Goal: Task Accomplishment & Management: Manage account settings

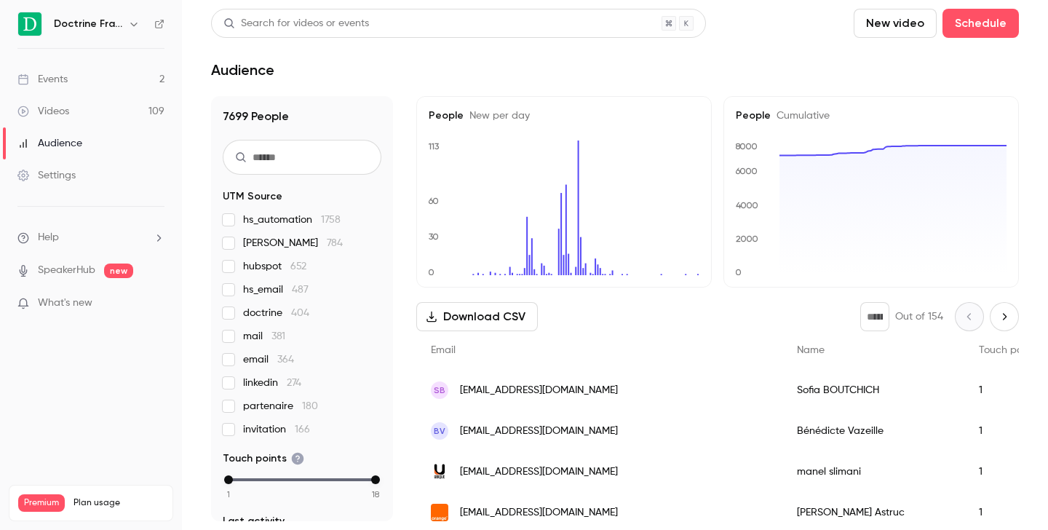
click at [135, 23] on icon "button" at bounding box center [134, 24] width 12 height 12
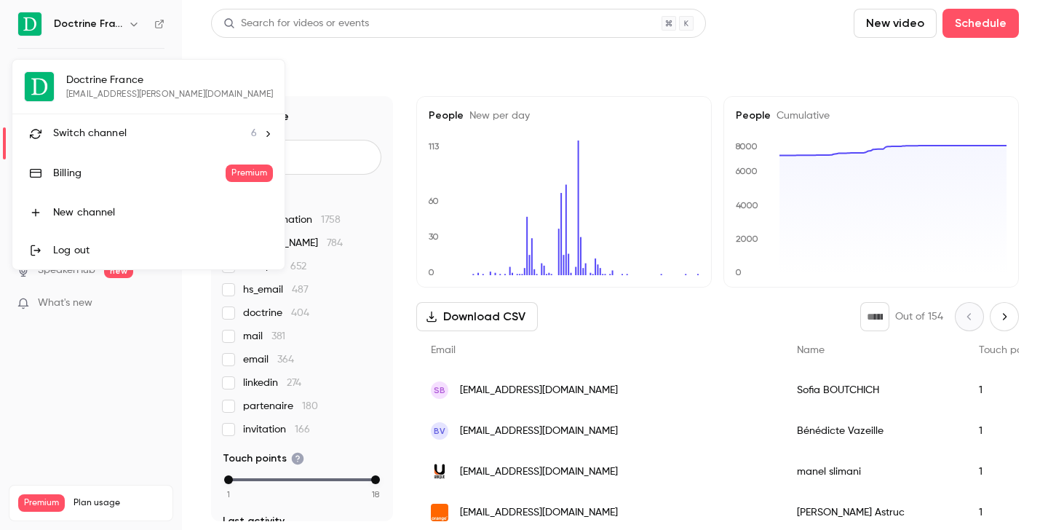
click at [100, 137] on span "Switch channel" at bounding box center [90, 133] width 74 height 15
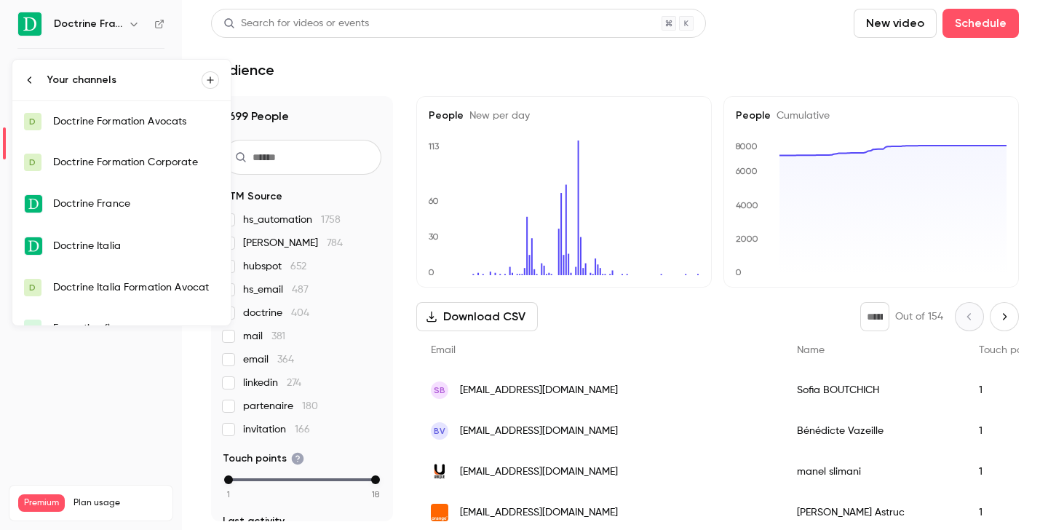
scroll to position [23, 0]
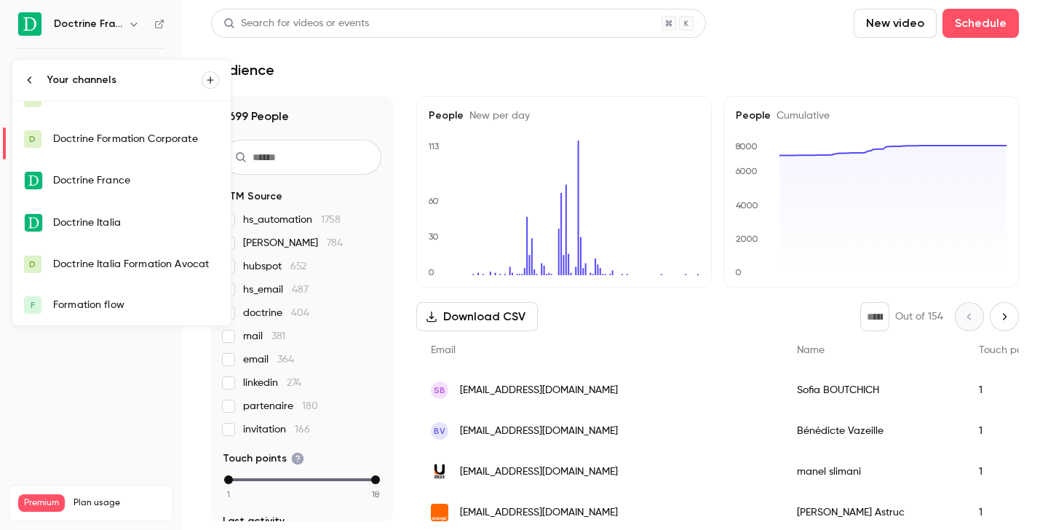
click at [99, 296] on link "F Formation flow" at bounding box center [121, 305] width 218 height 41
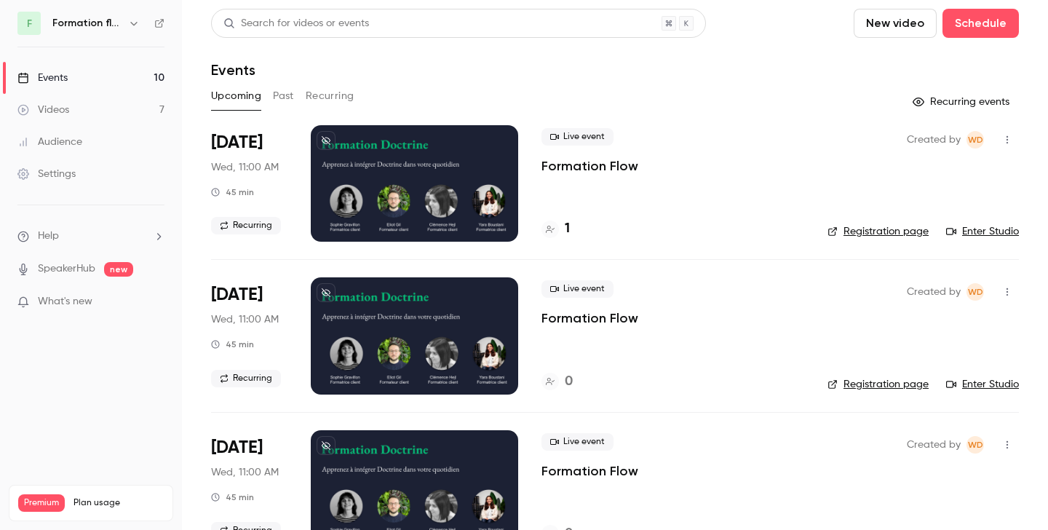
click at [989, 232] on link "Enter Studio" at bounding box center [982, 231] width 73 height 15
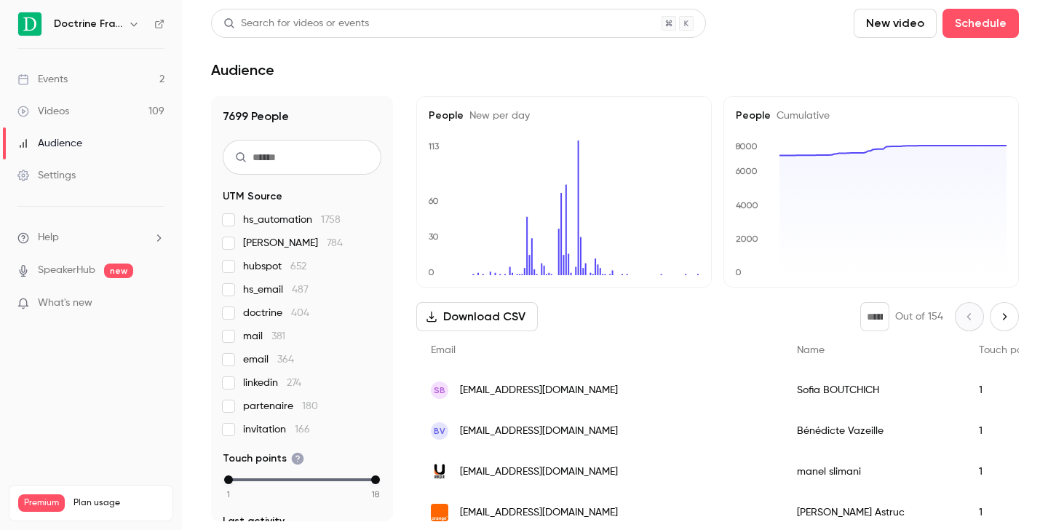
click at [133, 26] on icon "button" at bounding box center [134, 24] width 12 height 12
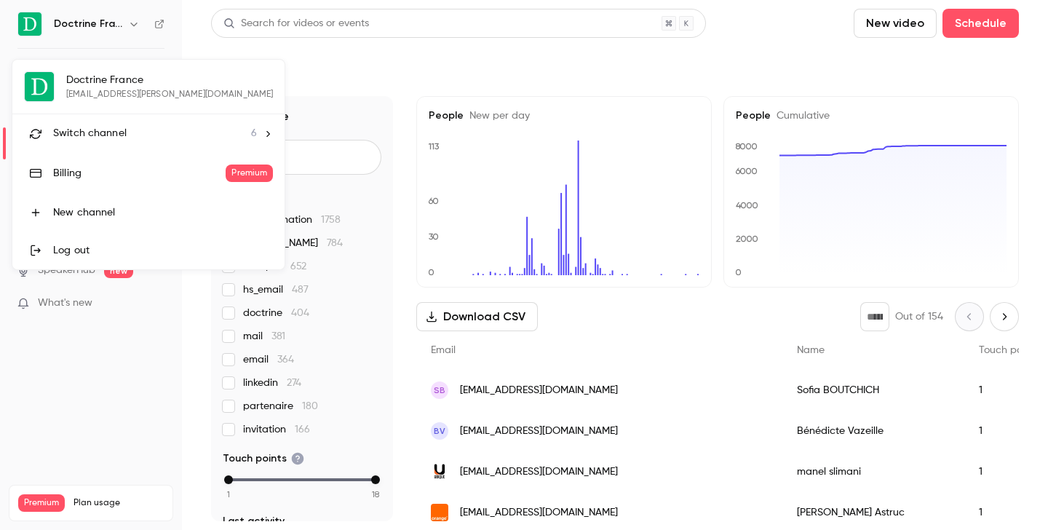
click at [100, 131] on span "Switch channel" at bounding box center [90, 133] width 74 height 15
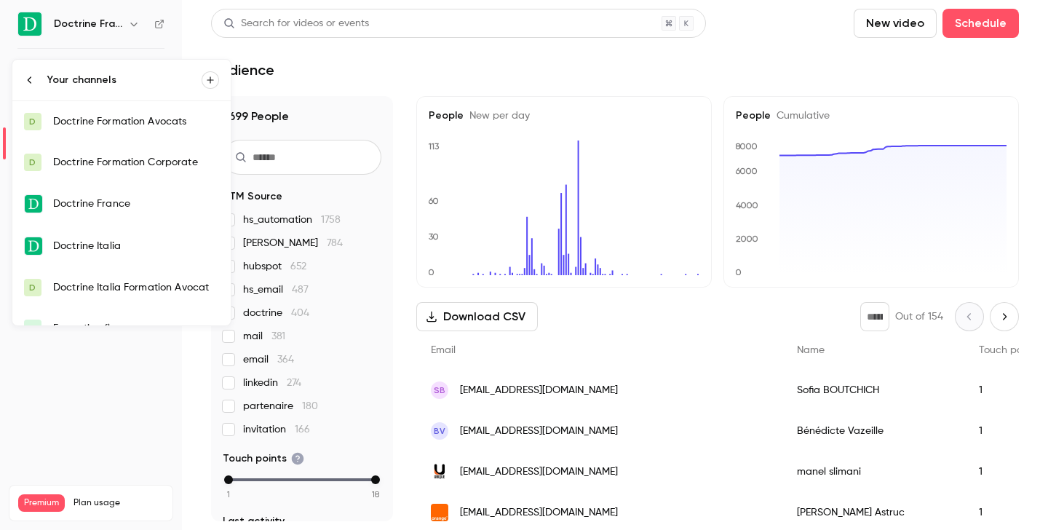
click at [109, 169] on div "Doctrine Formation Corporate" at bounding box center [136, 162] width 166 height 15
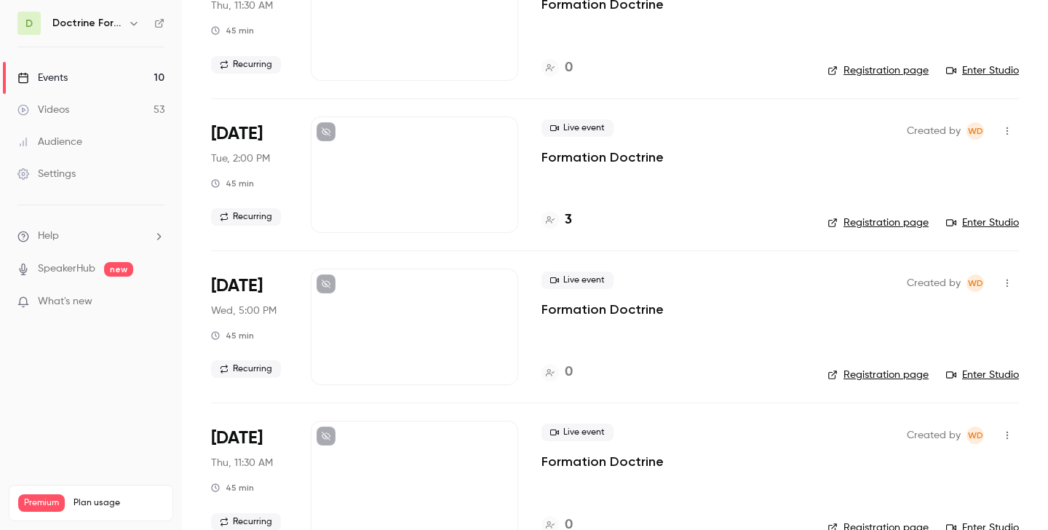
scroll to position [754, 0]
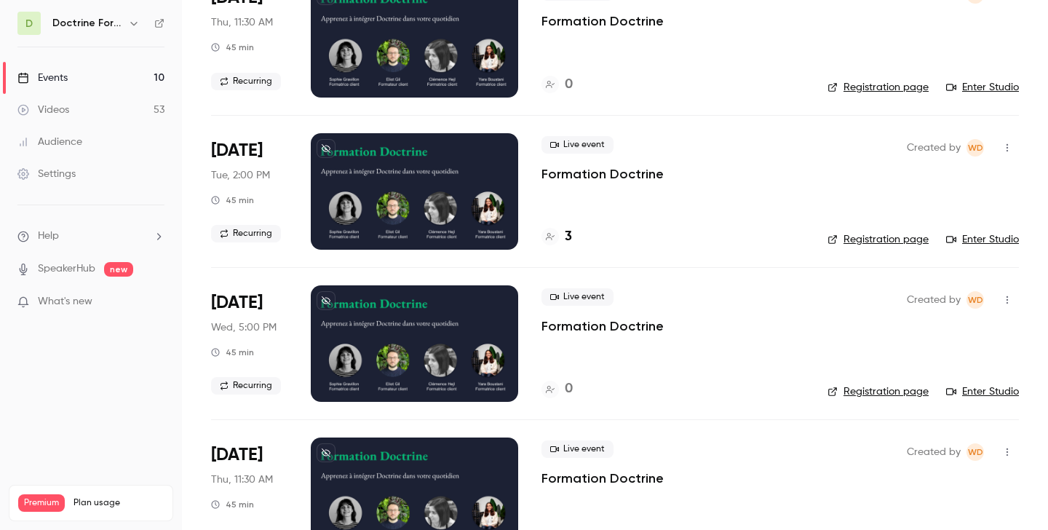
click at [569, 237] on h4 "3" at bounding box center [568, 237] width 7 height 20
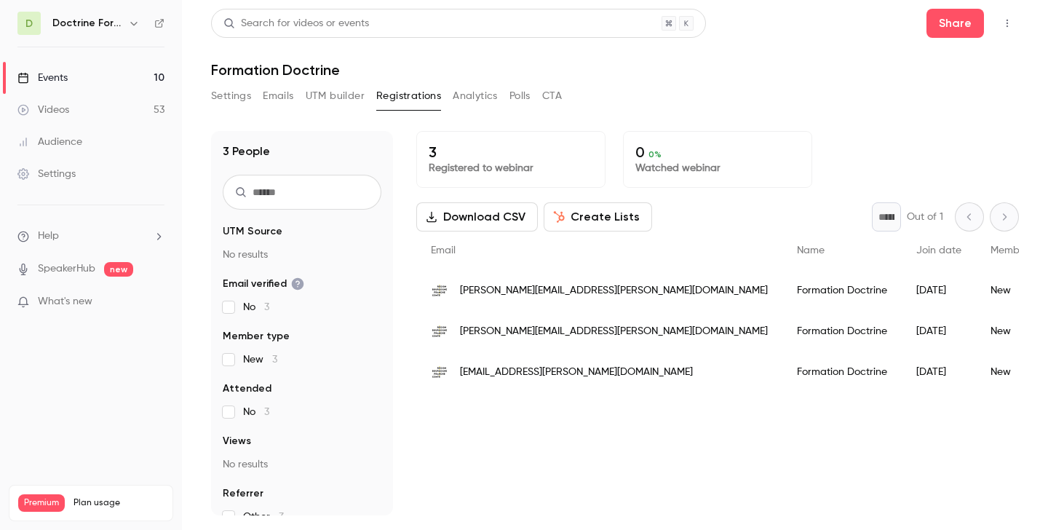
click at [561, 293] on span "magali.duley@bourgognefranchecomte.fr" at bounding box center [614, 290] width 308 height 15
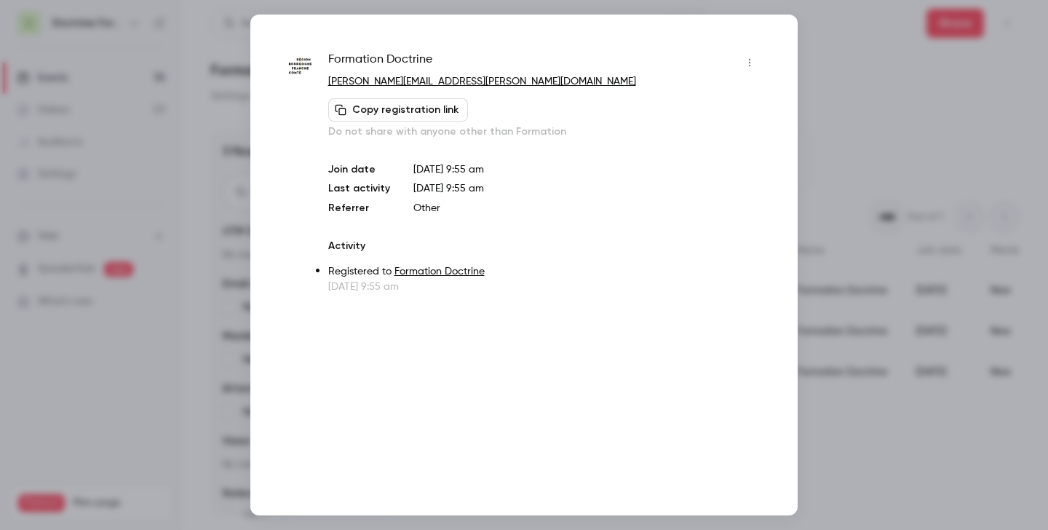
click at [866, 77] on div at bounding box center [524, 265] width 1048 height 530
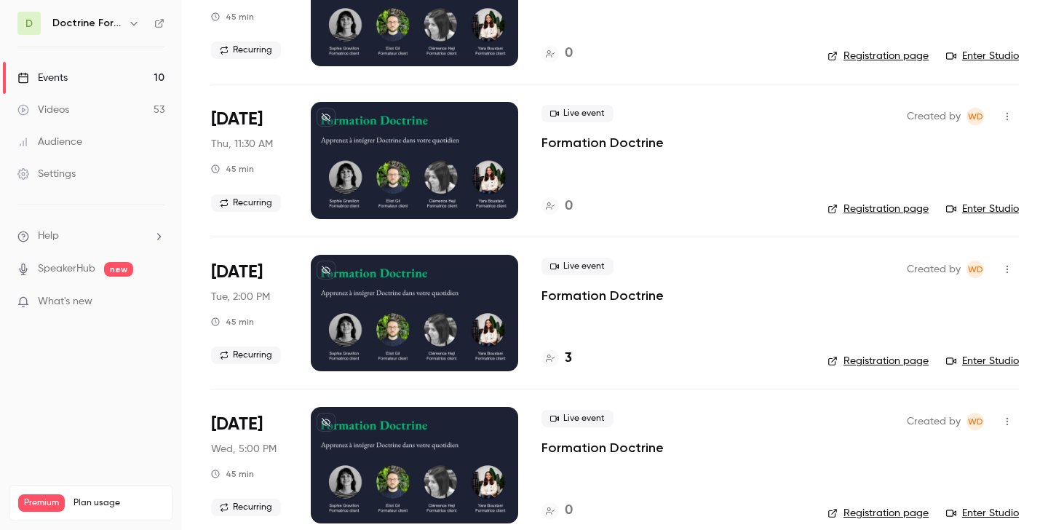
scroll to position [644, 0]
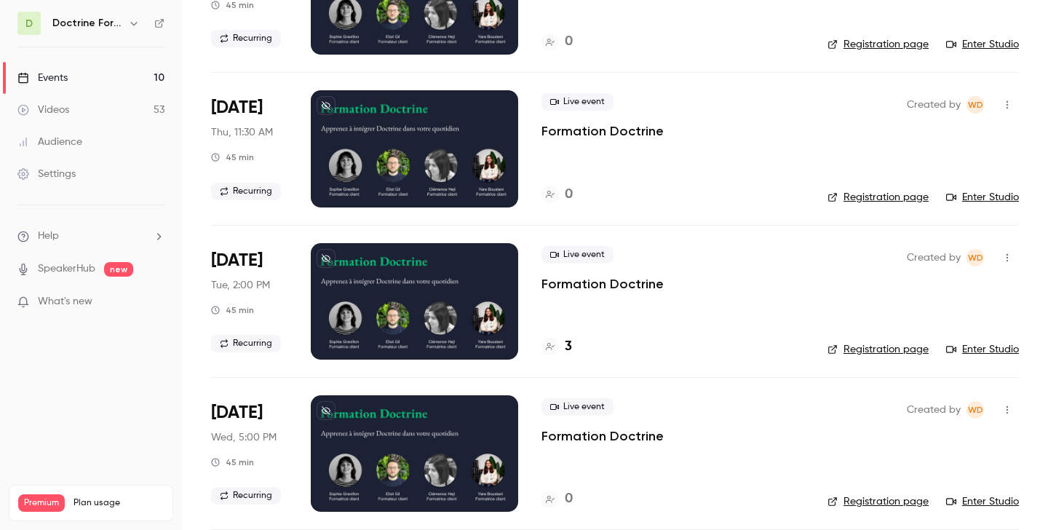
click at [881, 345] on link "Registration page" at bounding box center [878, 349] width 101 height 15
click at [568, 350] on h4 "3" at bounding box center [568, 347] width 7 height 20
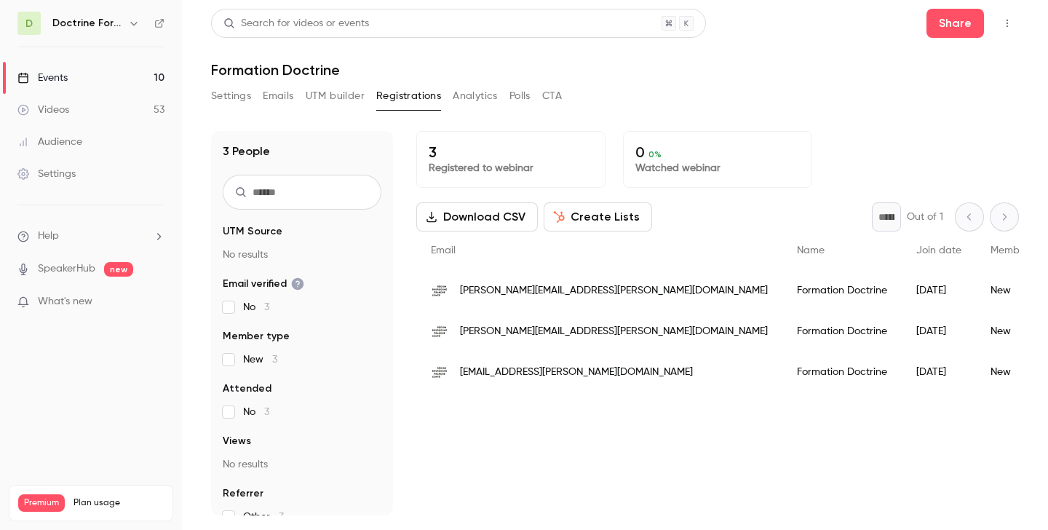
click at [435, 287] on img "People list" at bounding box center [439, 290] width 17 height 17
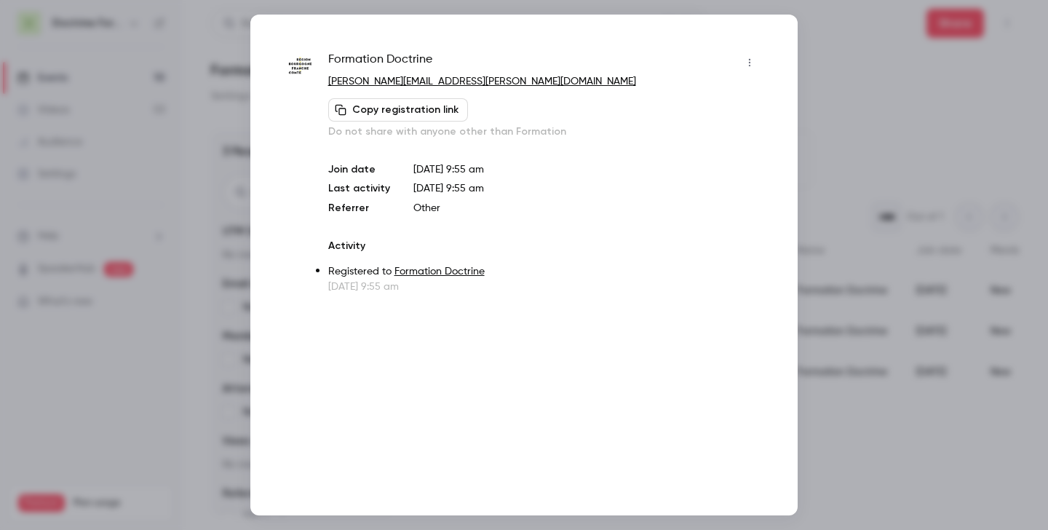
click at [749, 60] on icon "button" at bounding box center [749, 63] width 1 height 8
click at [717, 128] on li "Remove registration" at bounding box center [681, 138] width 157 height 38
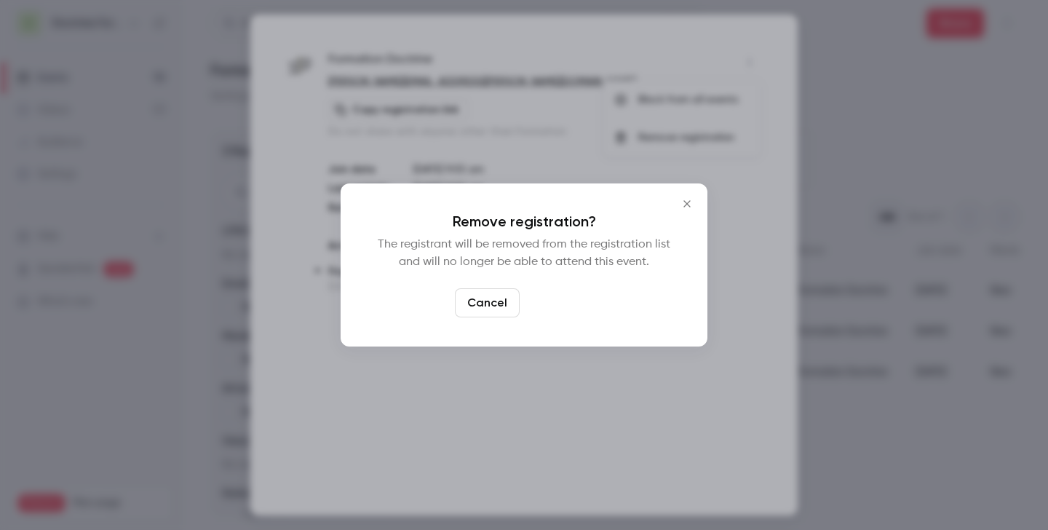
click at [566, 311] on button "Confirm" at bounding box center [559, 302] width 68 height 29
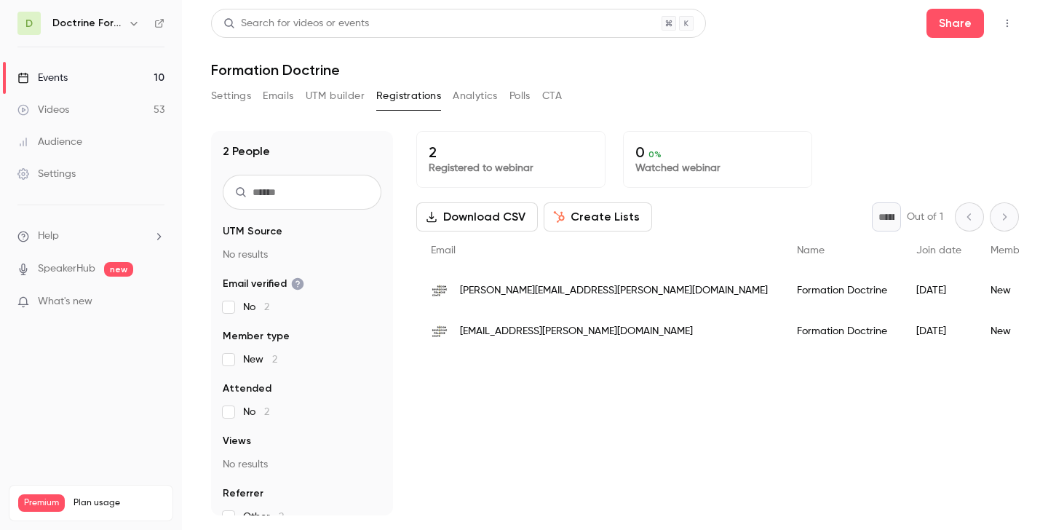
click at [568, 290] on span "ines.dealmeida@bourgognefranchecomte.fr" at bounding box center [614, 290] width 308 height 15
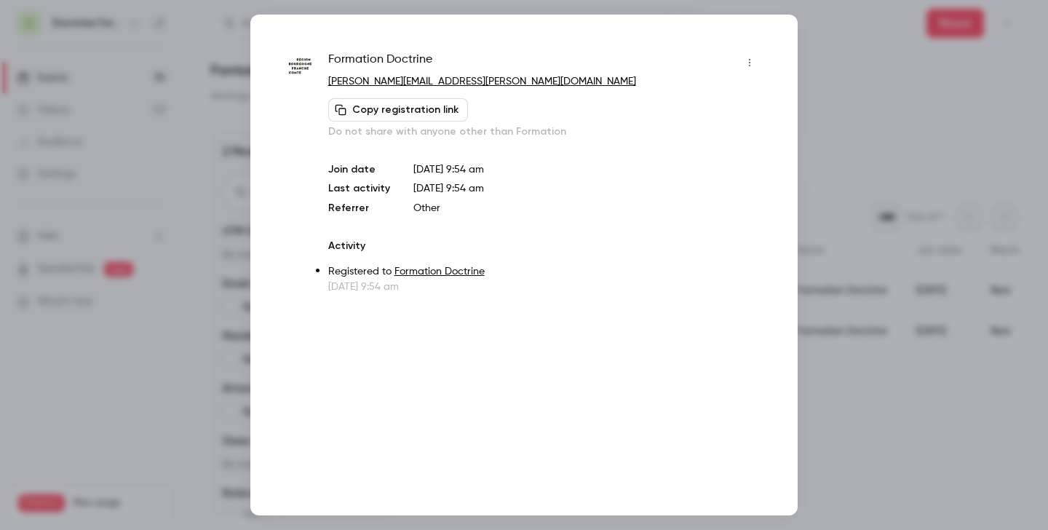
click at [753, 60] on icon "button" at bounding box center [750, 62] width 12 height 10
click at [699, 136] on div "Remove registration" at bounding box center [693, 137] width 111 height 15
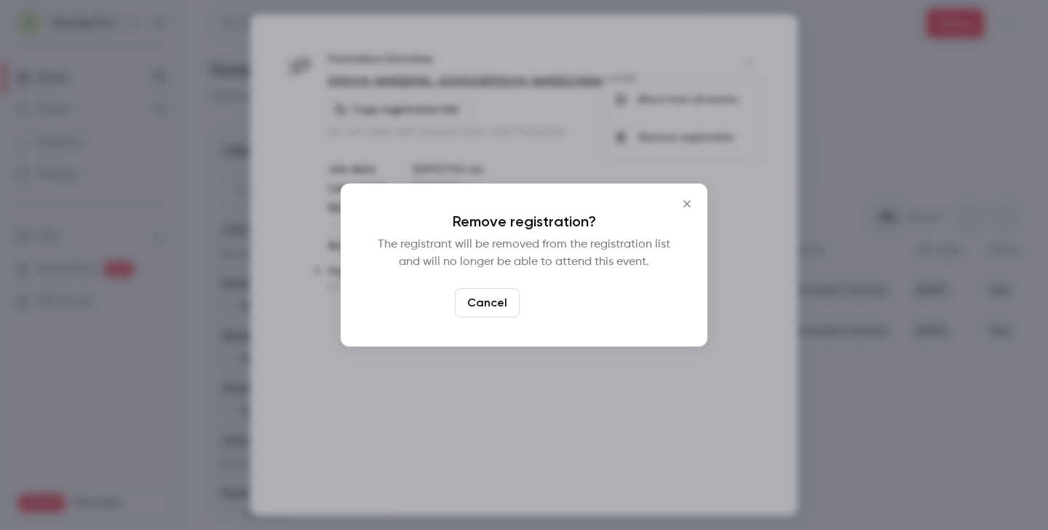
click at [573, 306] on button "Confirm" at bounding box center [559, 302] width 68 height 29
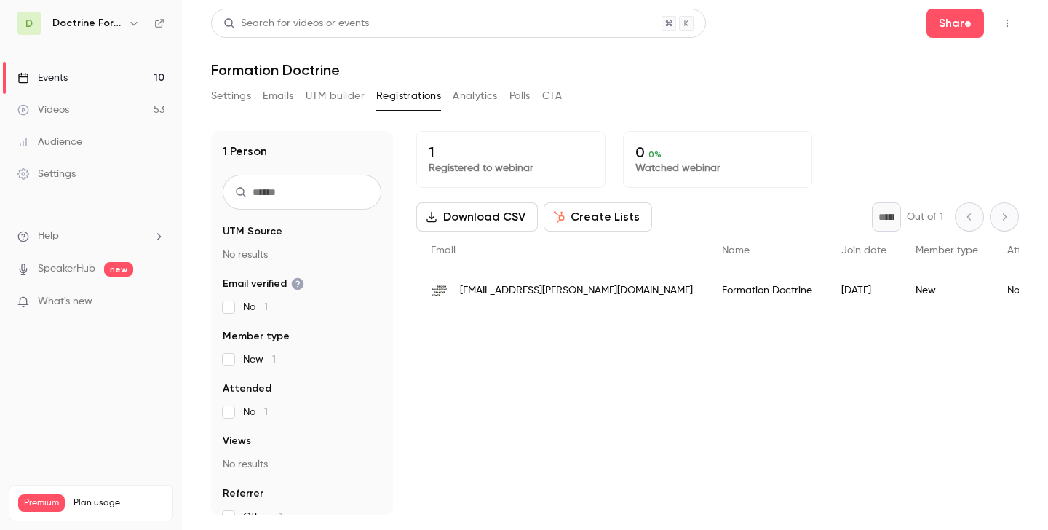
click at [557, 296] on span "eve.rufener@bourgognefranchecomte.fr" at bounding box center [576, 290] width 233 height 15
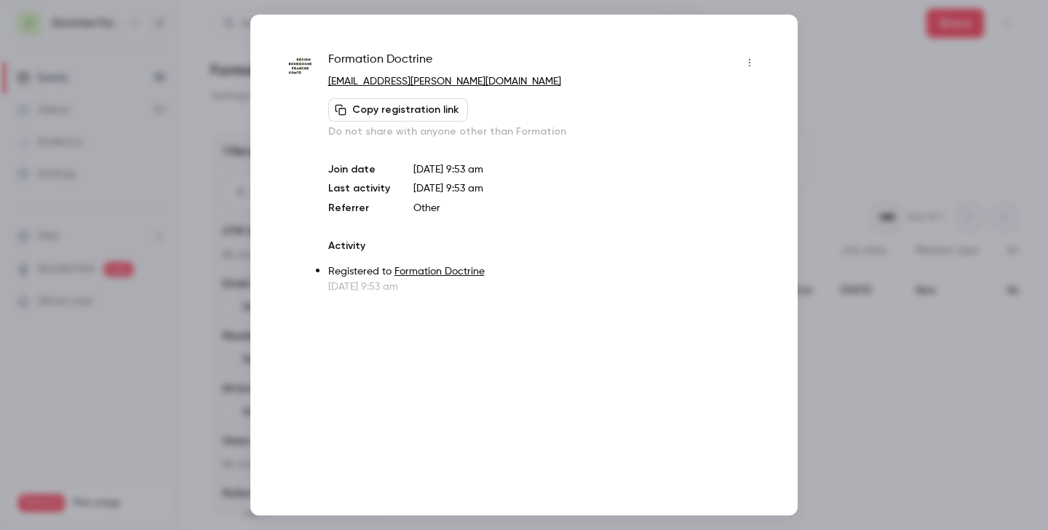
click at [753, 62] on icon "button" at bounding box center [750, 62] width 12 height 10
click at [715, 140] on div "Remove registration" at bounding box center [693, 137] width 111 height 15
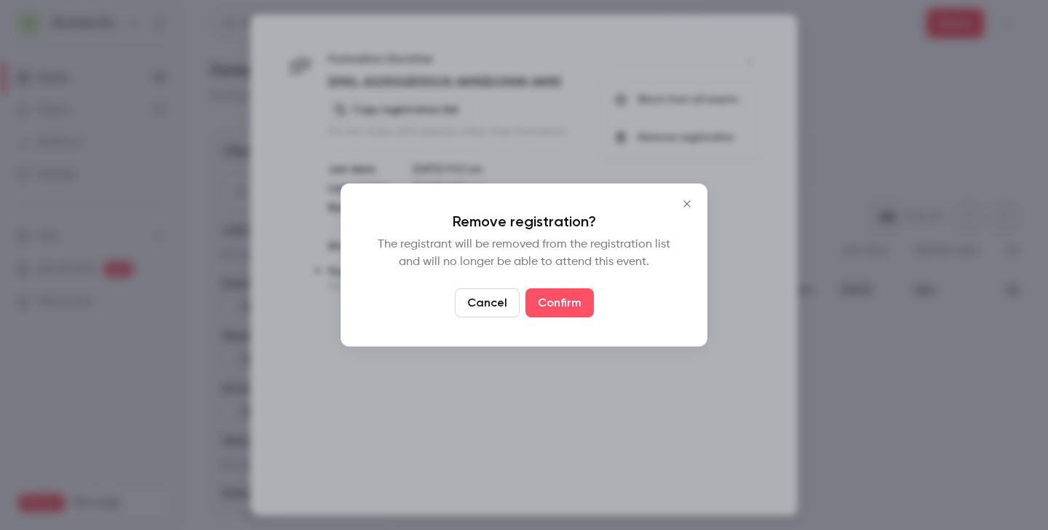
click at [549, 317] on div "Remove registration? The registrant will be removed from the registration list …" at bounding box center [524, 264] width 367 height 163
click at [563, 295] on button "Confirm" at bounding box center [559, 302] width 68 height 29
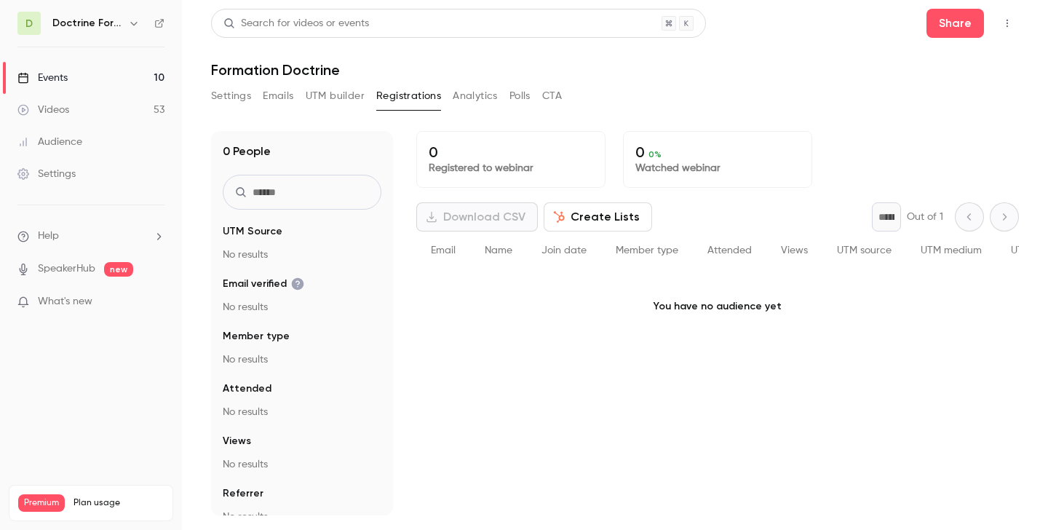
click at [138, 23] on icon "button" at bounding box center [134, 23] width 12 height 12
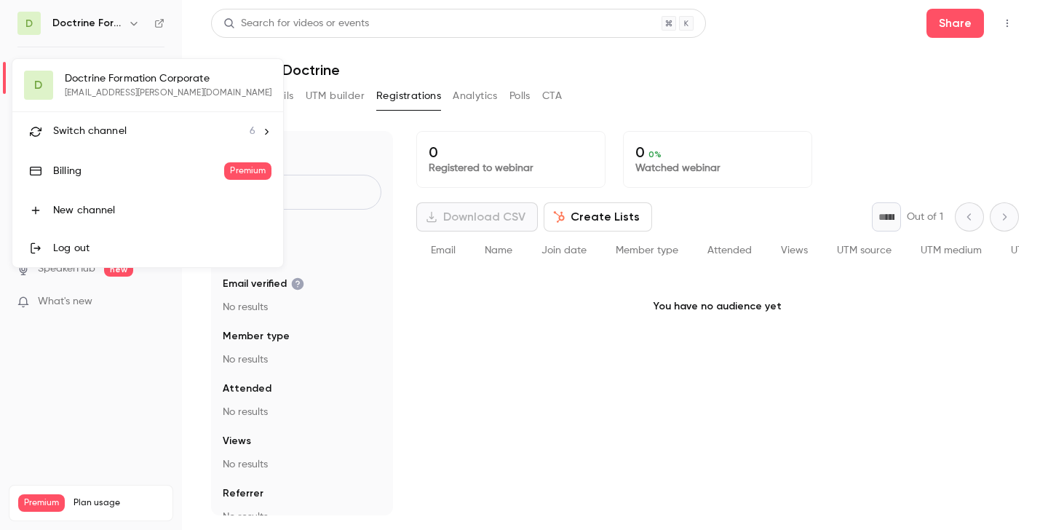
click at [106, 135] on span "Switch channel" at bounding box center [90, 131] width 74 height 15
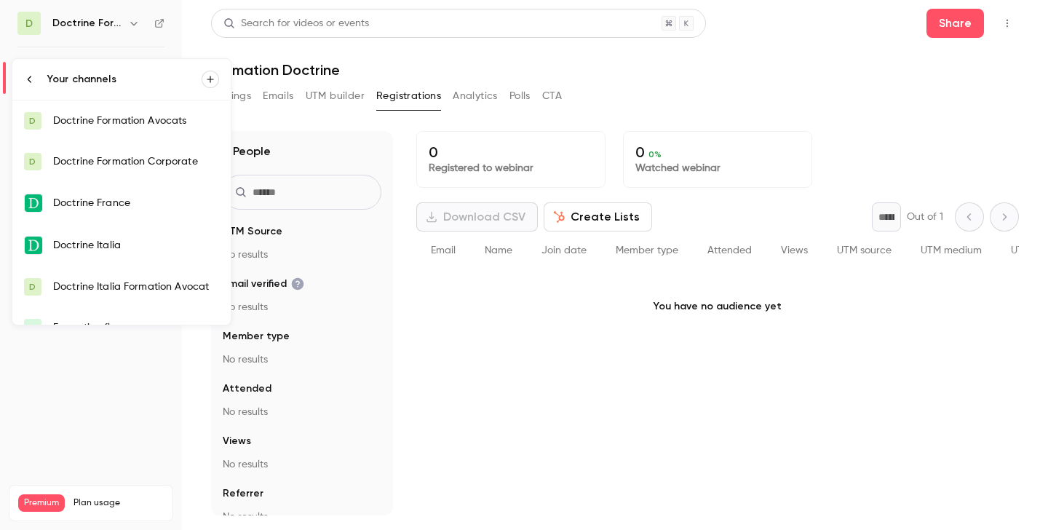
click at [113, 172] on link "D Doctrine Formation Corporate" at bounding box center [121, 161] width 218 height 41
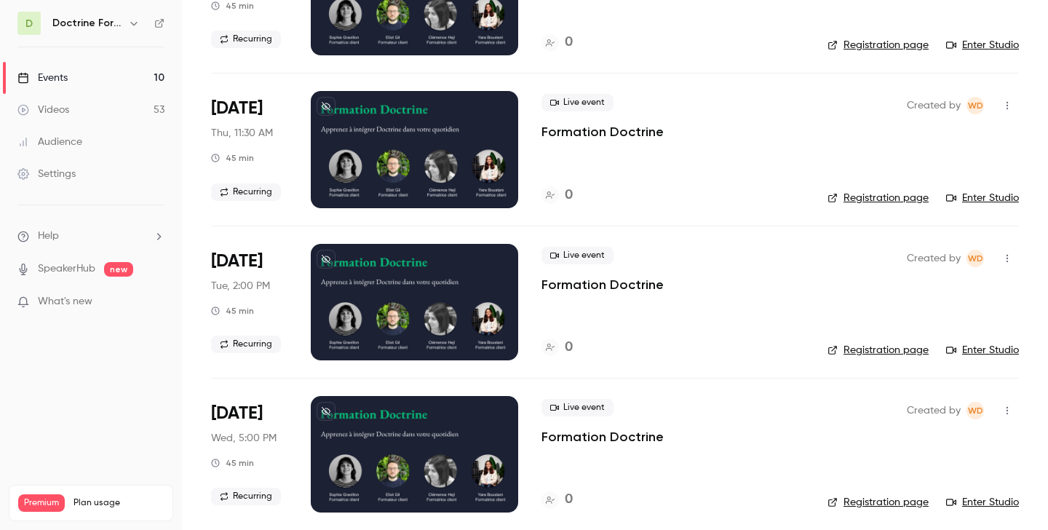
scroll to position [1109, 0]
